Goal: Find contact information: Find contact information

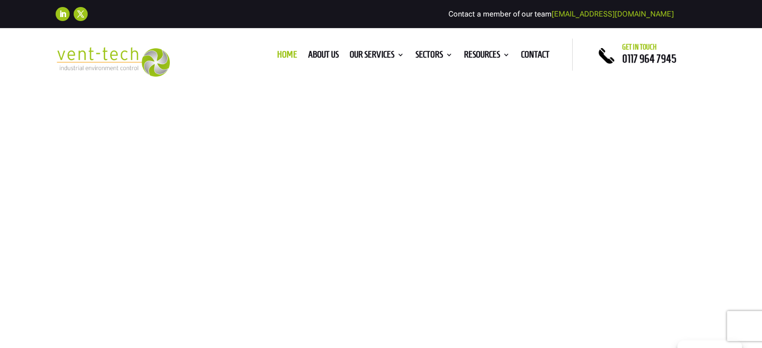
click at [535, 53] on link "Contact" at bounding box center [535, 56] width 29 height 11
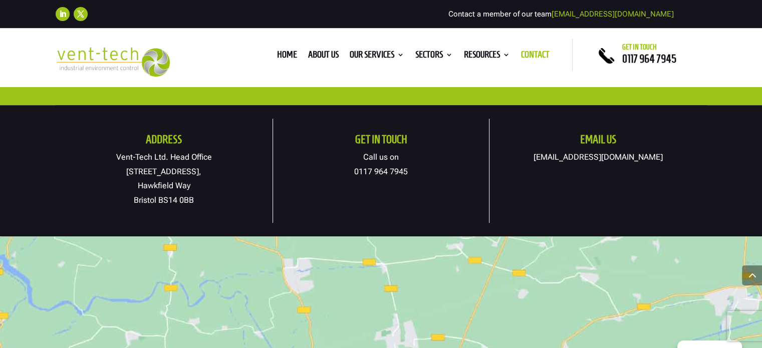
scroll to position [501, 0]
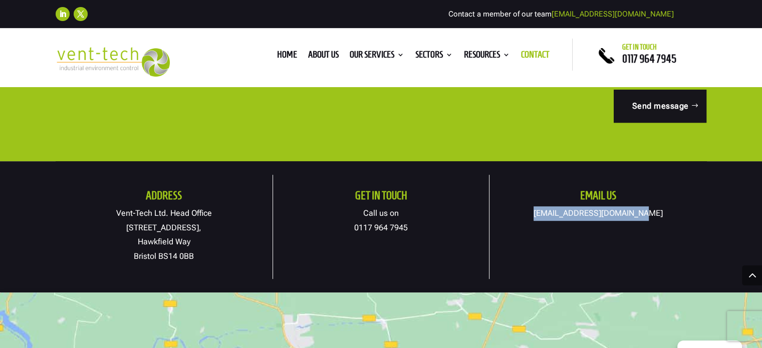
drag, startPoint x: 653, startPoint y: 214, endPoint x: 550, endPoint y: 218, distance: 103.3
click at [550, 218] on p "[EMAIL_ADDRESS][DOMAIN_NAME]" at bounding box center [598, 213] width 217 height 15
copy link "[EMAIL_ADDRESS][DOMAIN_NAME]"
